Goal: Navigation & Orientation: Find specific page/section

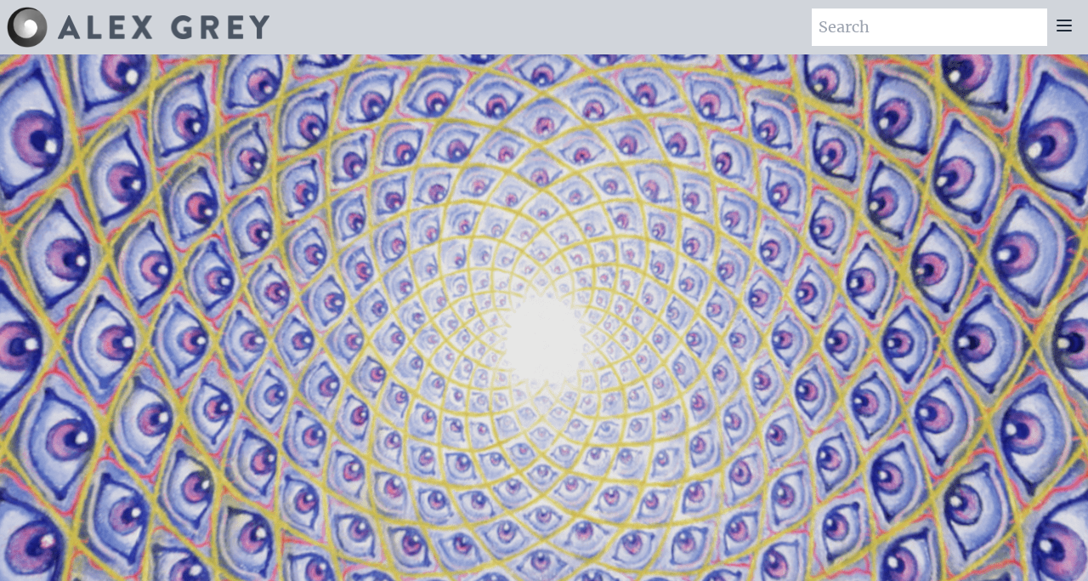
click at [1066, 28] on icon at bounding box center [1064, 25] width 20 height 20
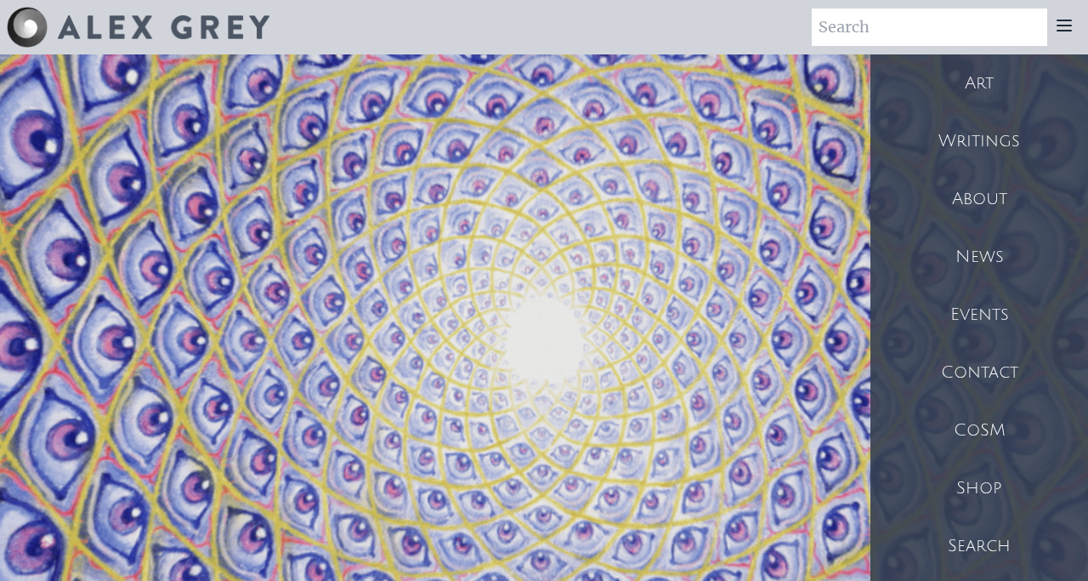
click at [984, 85] on div "Art" at bounding box center [980, 83] width 218 height 58
